Goal: Transaction & Acquisition: Obtain resource

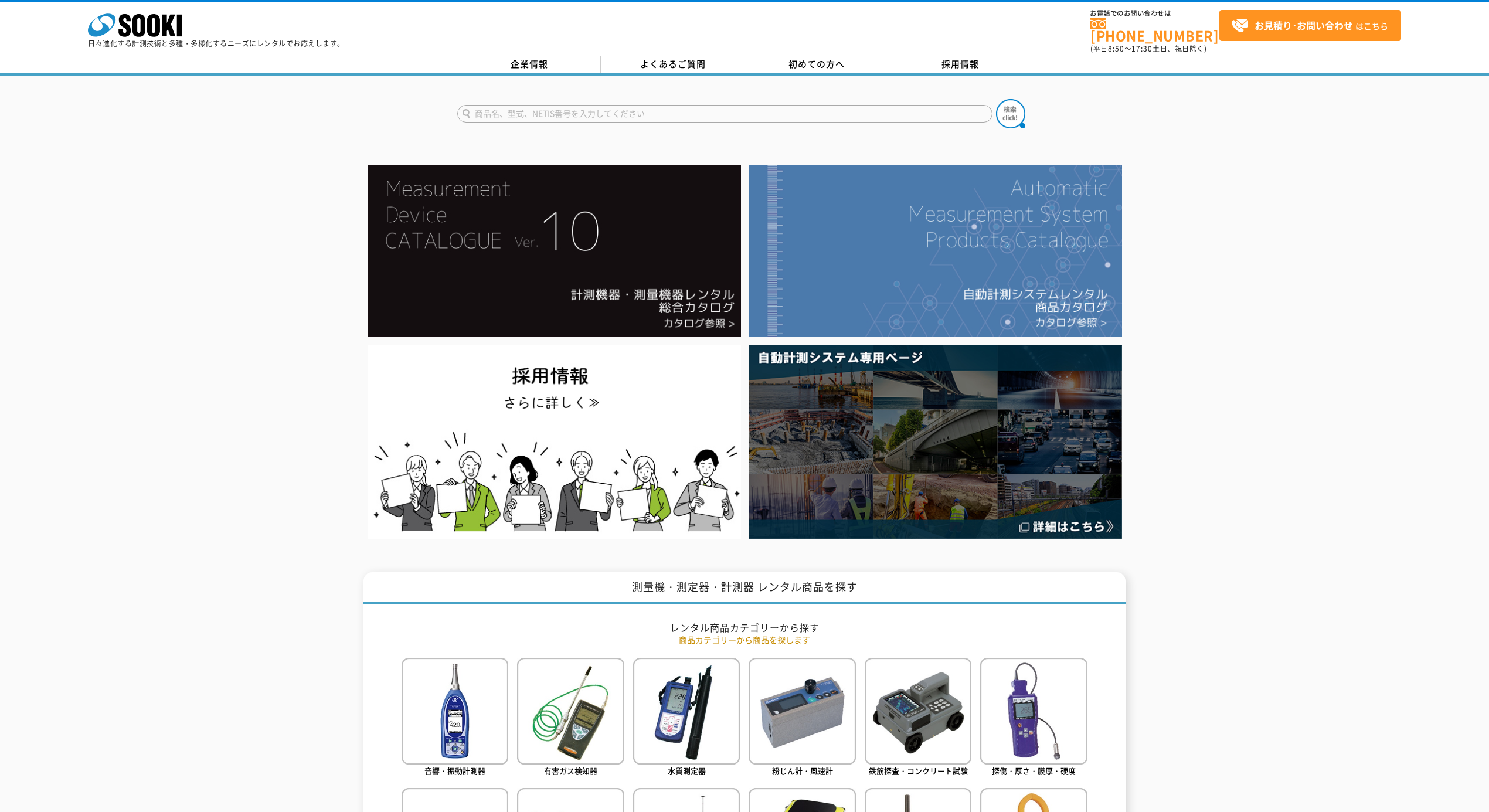
click at [812, 219] on img at bounding box center [935, 250] width 374 height 172
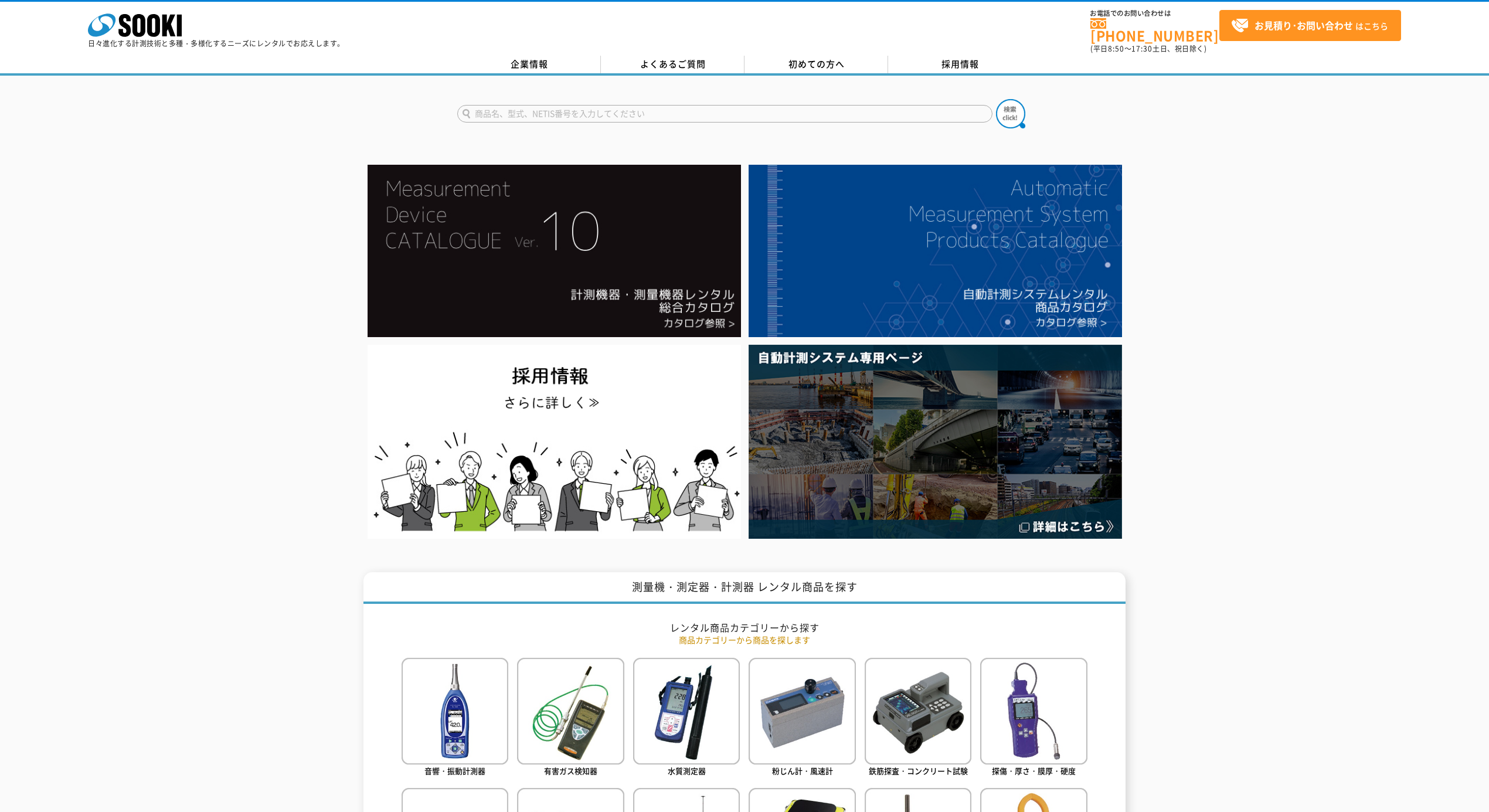
click at [615, 105] on input "text" at bounding box center [725, 113] width 535 height 18
drag, startPoint x: 255, startPoint y: 120, endPoint x: 228, endPoint y: 123, distance: 27.2
click at [228, 123] on div "GRX" at bounding box center [744, 103] width 1489 height 56
type input "G"
type input "GSX"
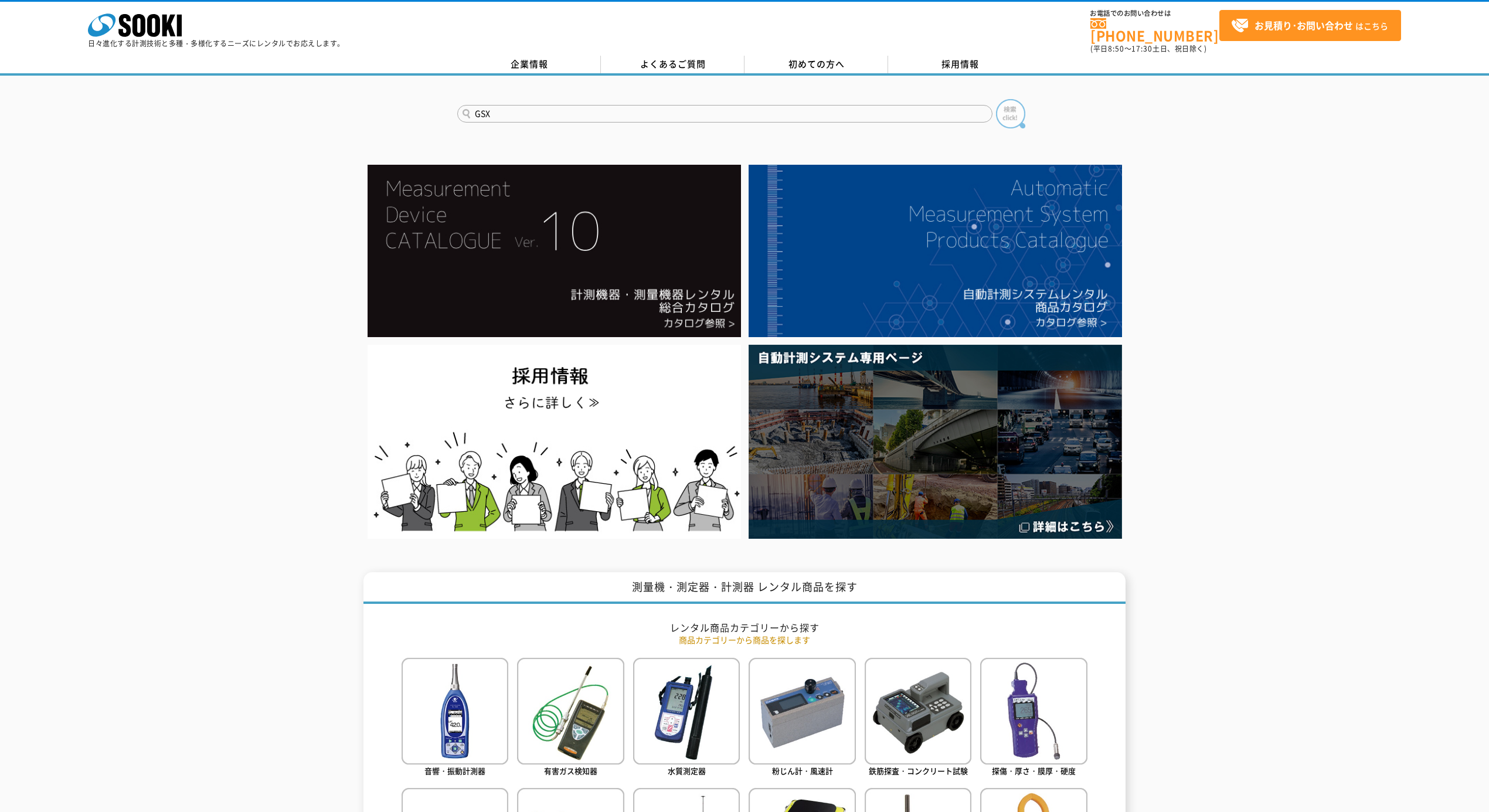
click at [1012, 103] on img at bounding box center [1011, 114] width 29 height 29
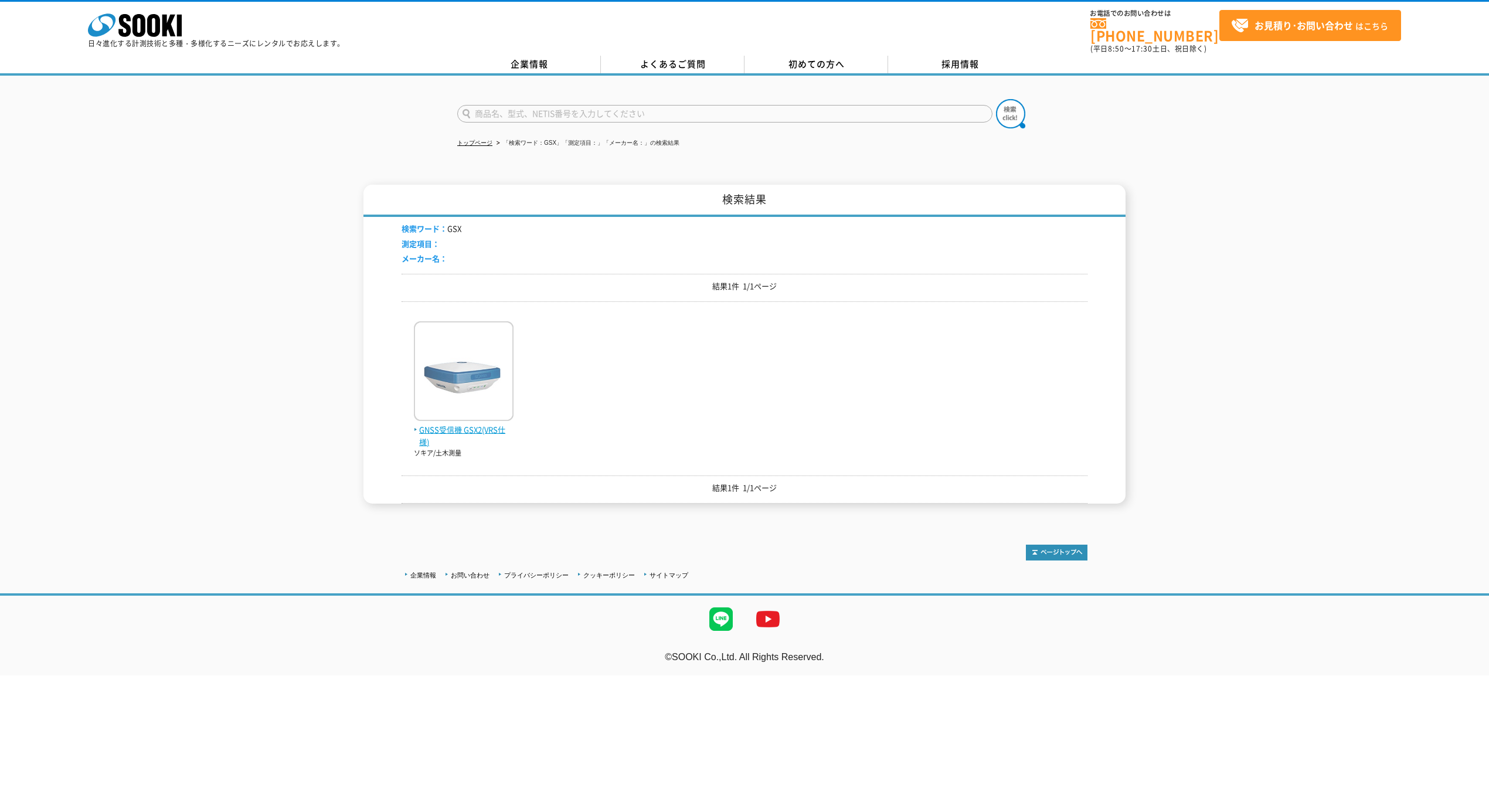
click at [458, 388] on img at bounding box center [464, 373] width 100 height 103
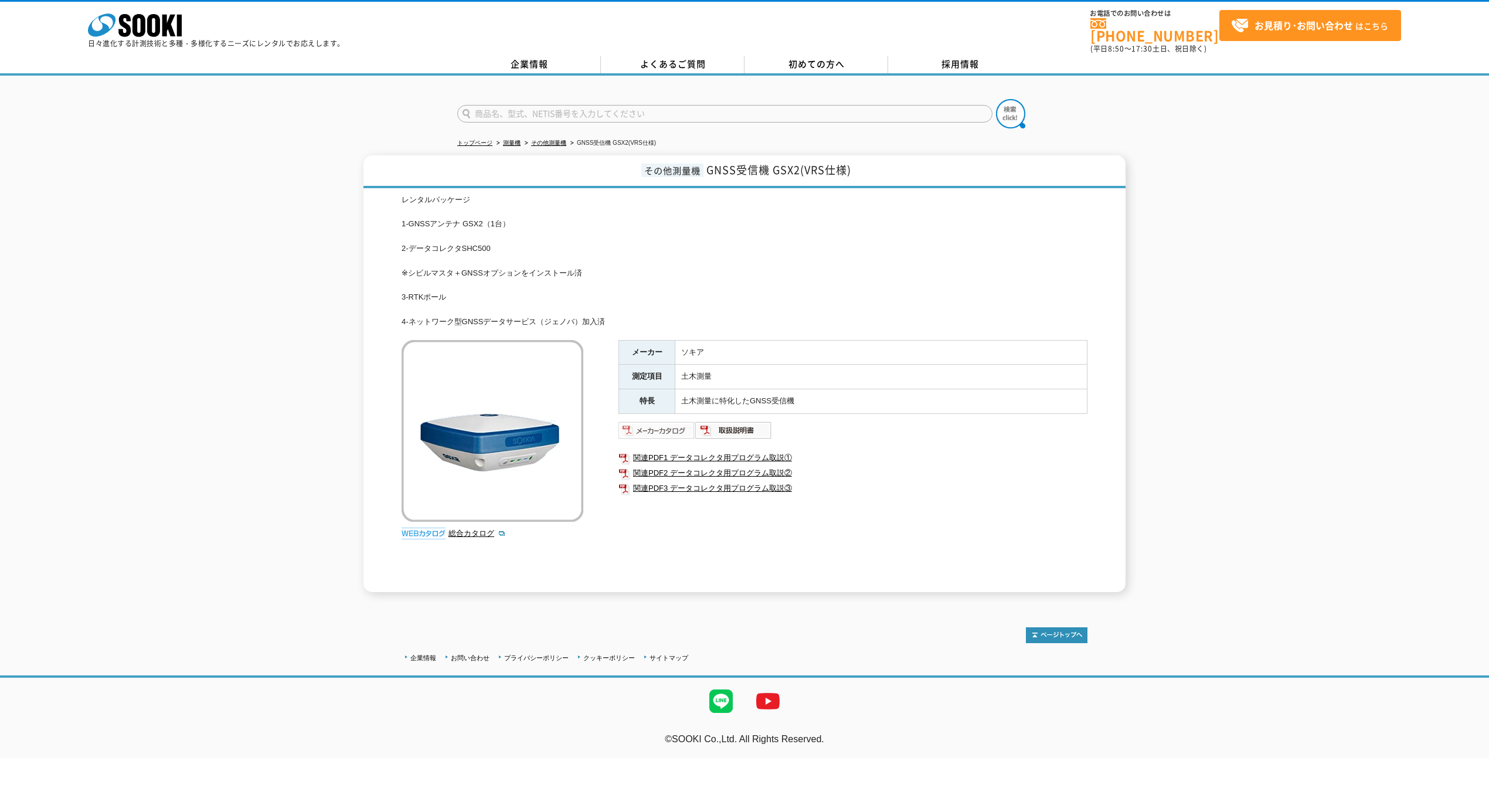
click at [666, 422] on img at bounding box center [657, 430] width 77 height 19
